Goal: Task Accomplishment & Management: Use online tool/utility

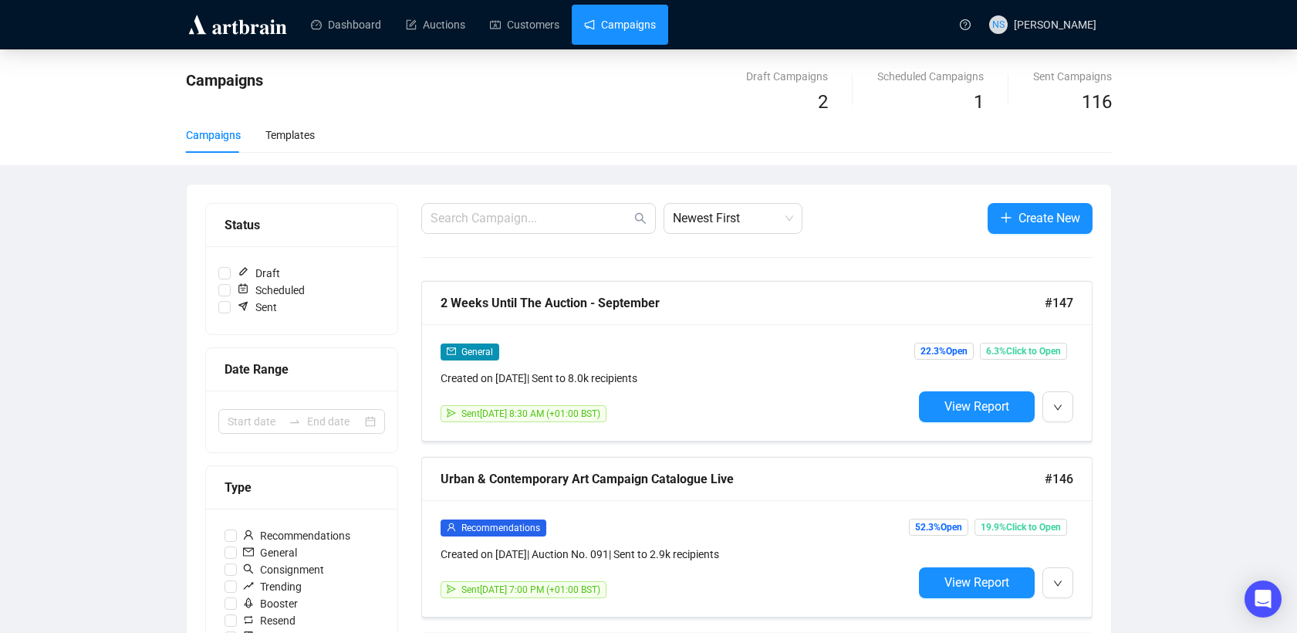
scroll to position [112, 0]
click at [990, 396] on button "View Report" at bounding box center [977, 406] width 116 height 31
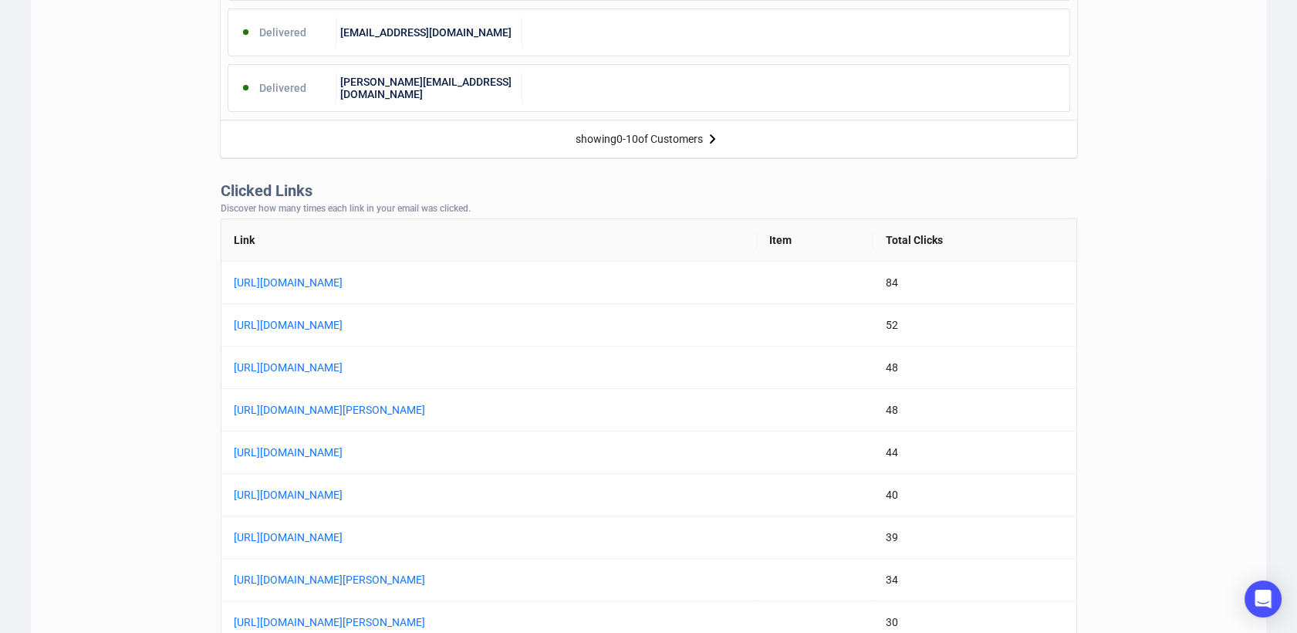
scroll to position [1225, 0]
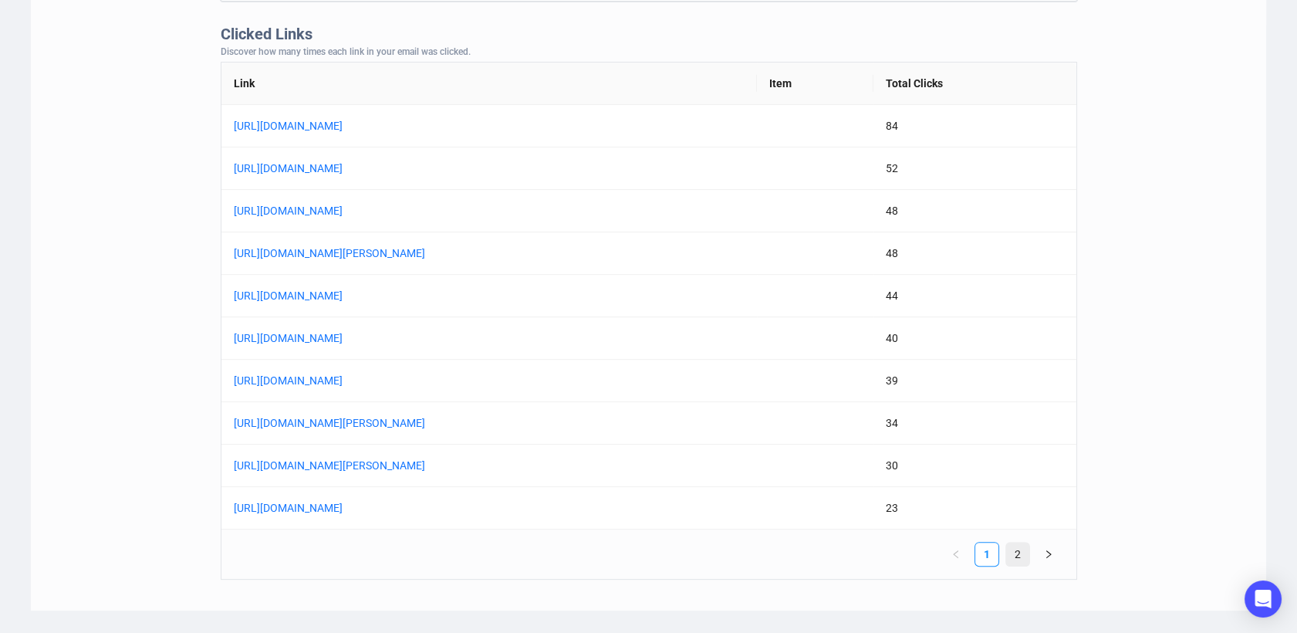
click at [1017, 556] on link "2" at bounding box center [1017, 553] width 23 height 23
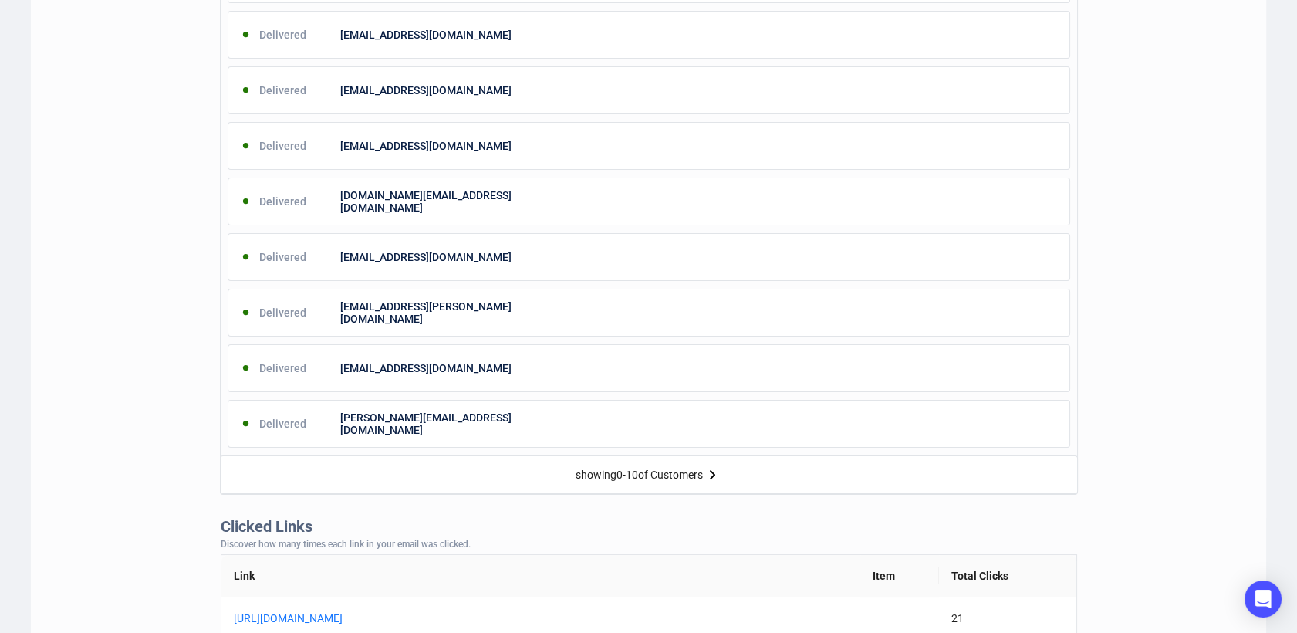
scroll to position [971, 0]
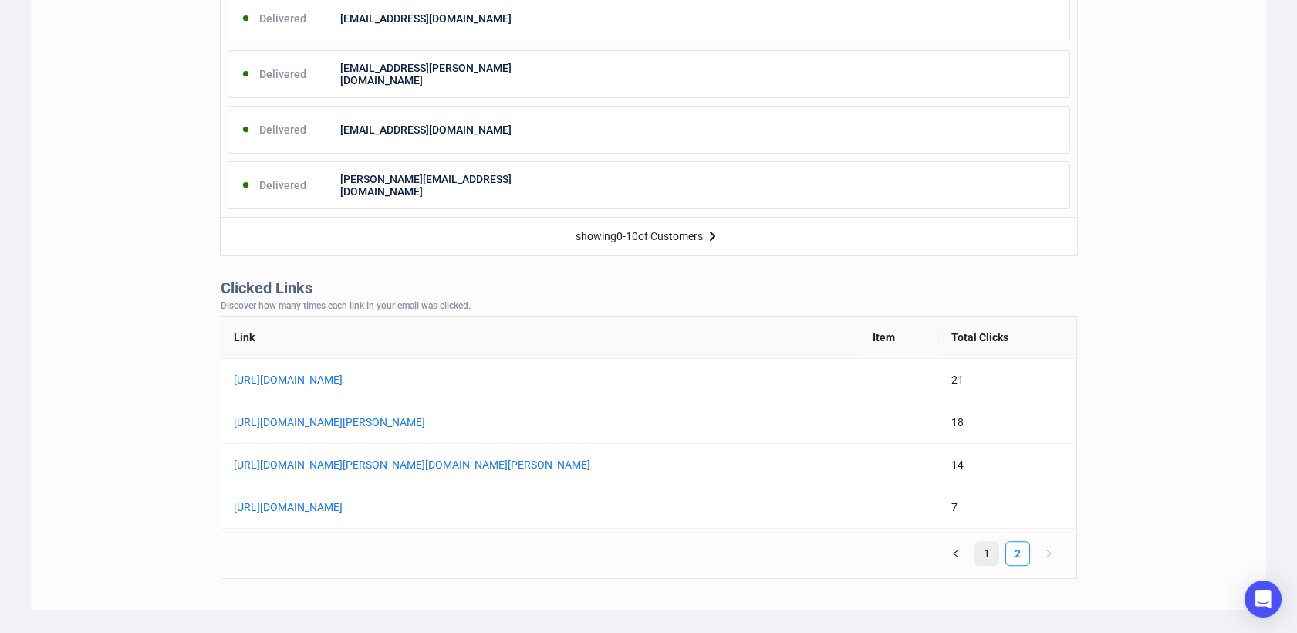
click at [994, 559] on link "1" at bounding box center [986, 553] width 23 height 23
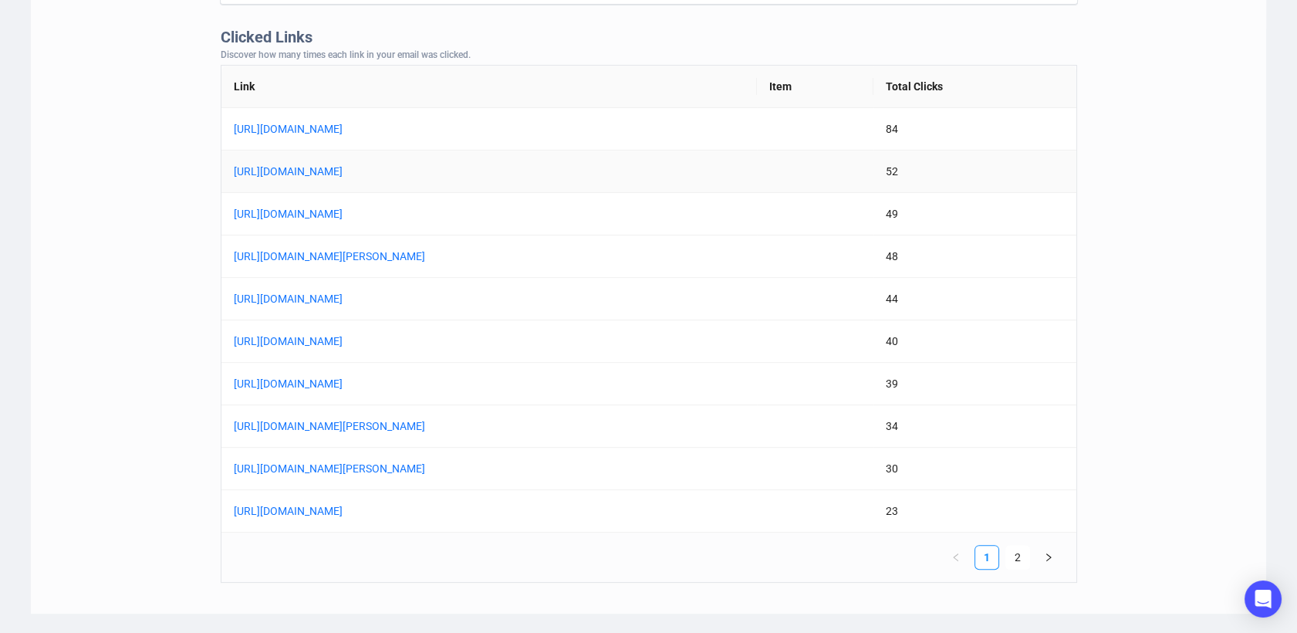
scroll to position [1225, 0]
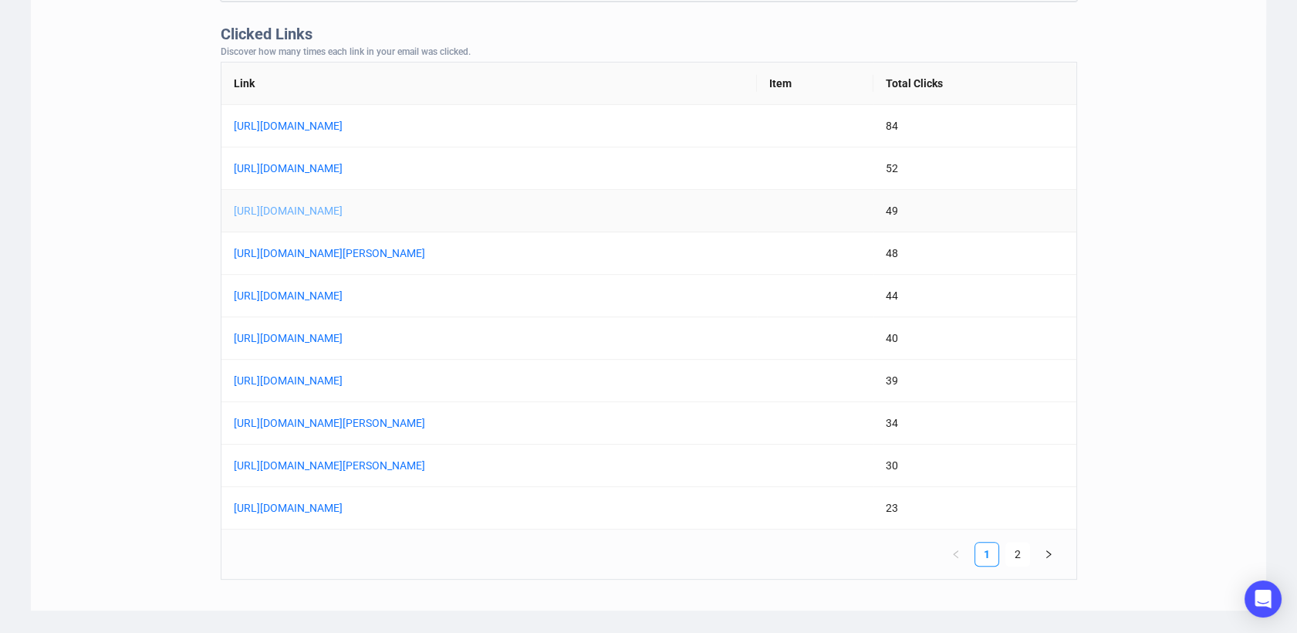
click at [283, 213] on link "[URL][DOMAIN_NAME]" at bounding box center [427, 210] width 386 height 17
